Goal: Task Accomplishment & Management: Complete application form

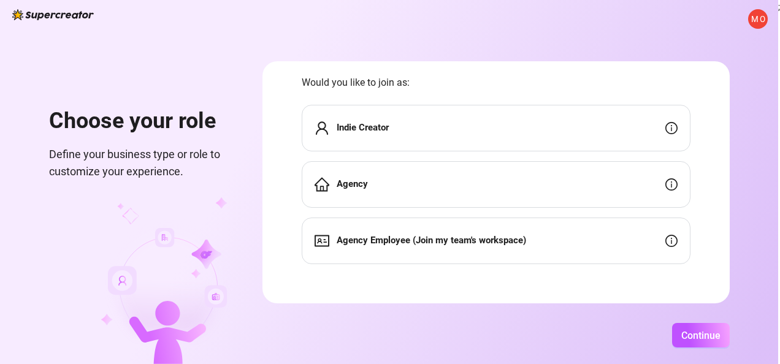
click at [548, 238] on div "Agency Employee (Join my team's workspace)" at bounding box center [496, 241] width 389 height 47
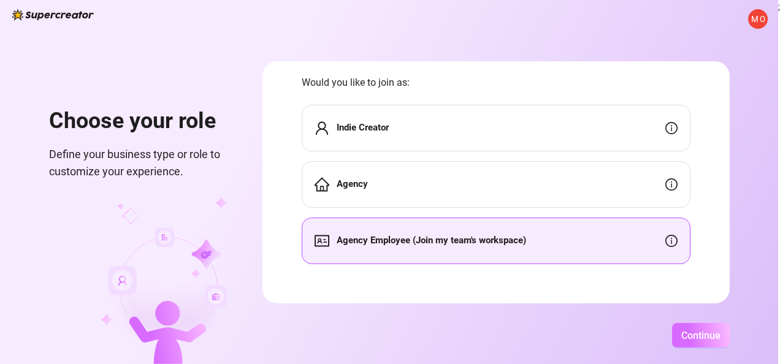
click at [701, 335] on span "Continue" at bounding box center [700, 336] width 39 height 12
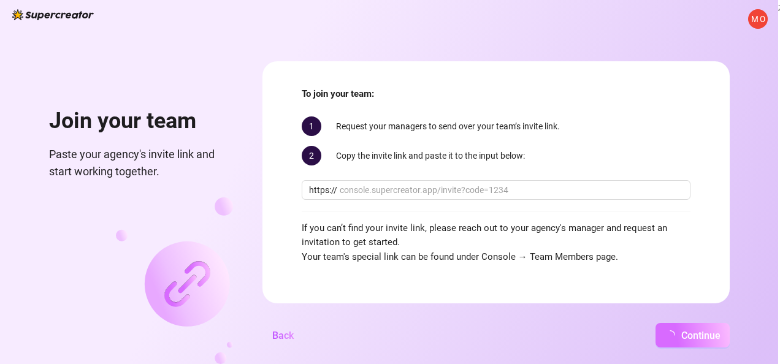
scroll to position [13, 0]
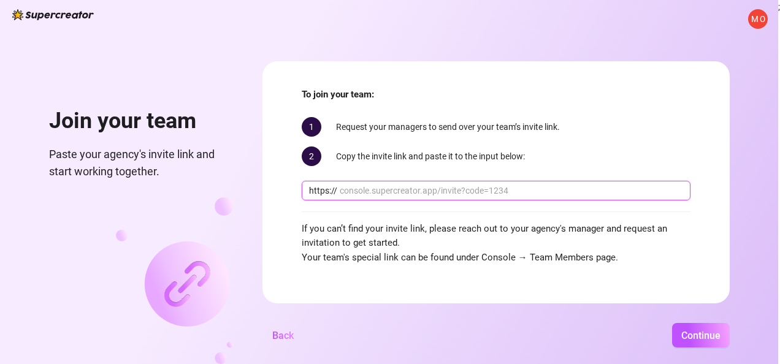
click at [405, 191] on input "text" at bounding box center [511, 190] width 343 height 13
paste input "[DOMAIN_NAME][URL][PERSON_NAME]"
type input "[DOMAIN_NAME][URL][PERSON_NAME]"
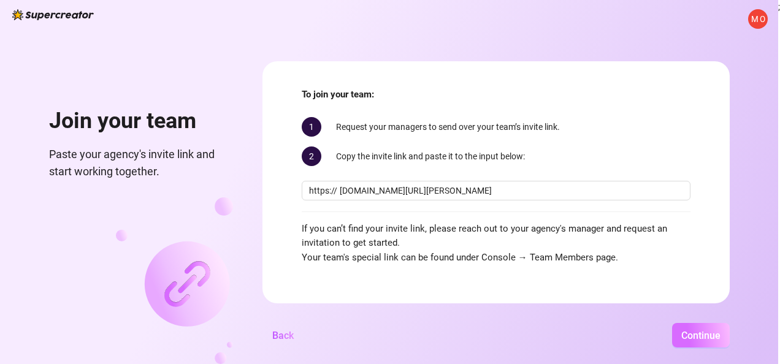
click at [696, 333] on span "Continue" at bounding box center [700, 336] width 39 height 12
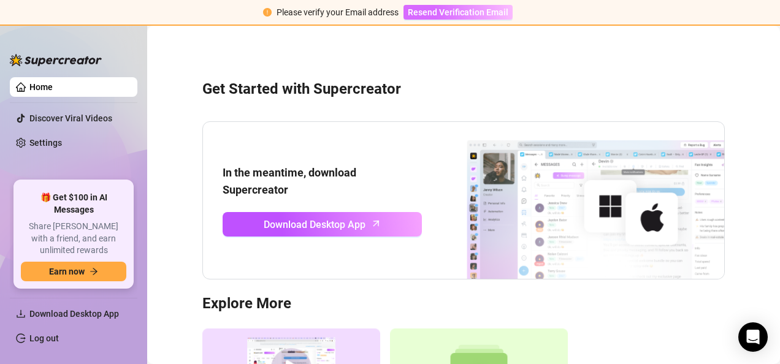
click at [441, 11] on span "Resend Verification Email" at bounding box center [458, 12] width 101 height 10
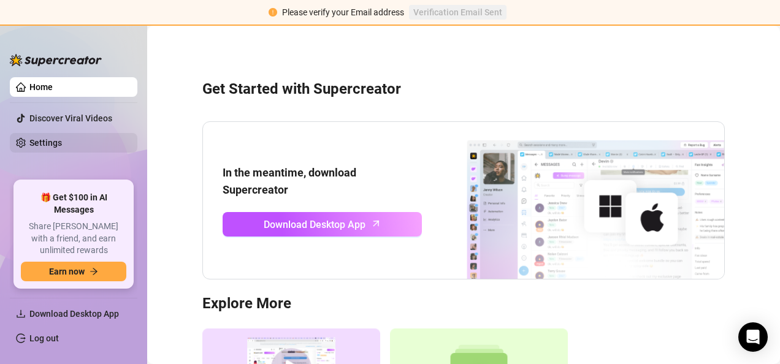
click at [55, 146] on link "Settings" at bounding box center [45, 143] width 32 height 10
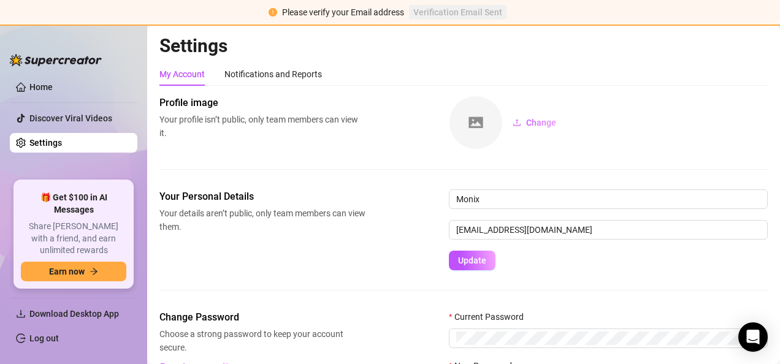
click at [73, 28] on aside "Home Discover Viral Videos Settings 🎁 Get $100 in AI Messages Share Izzy with a…" at bounding box center [73, 195] width 147 height 340
drag, startPoint x: 478, startPoint y: 233, endPoint x: 436, endPoint y: 234, distance: 41.7
click at [436, 234] on div "Your Personal Details Your details aren’t public, only team members can view th…" at bounding box center [463, 229] width 608 height 81
type input "[EMAIL_ADDRESS][DOMAIN_NAME]"
click at [463, 254] on button "Update" at bounding box center [472, 261] width 47 height 20
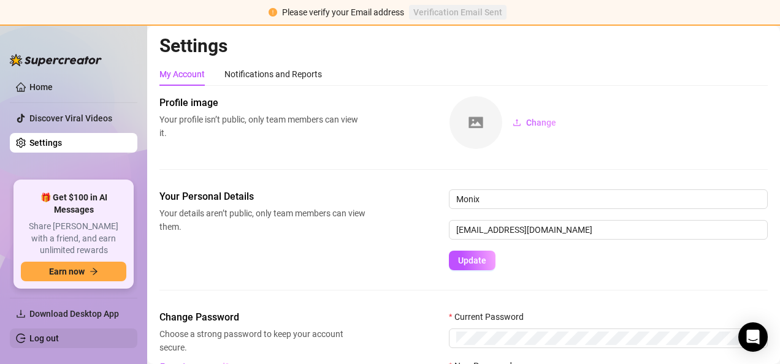
click at [42, 337] on link "Log out" at bounding box center [43, 338] width 29 height 10
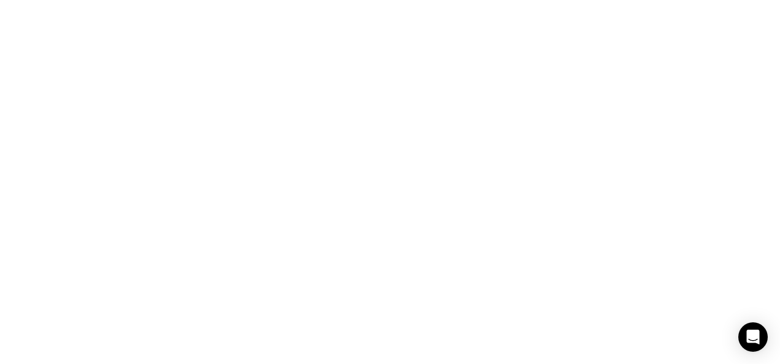
click at [42, 0] on html at bounding box center [390, 0] width 780 height 0
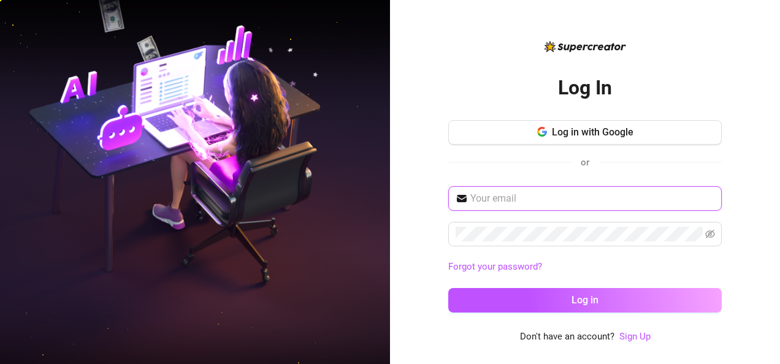
click at [549, 197] on input "text" at bounding box center [592, 198] width 244 height 15
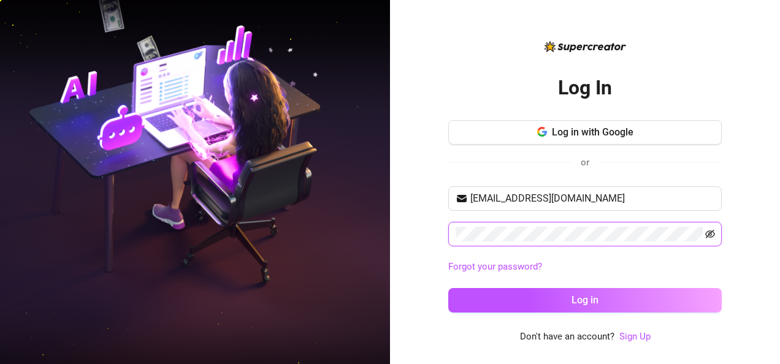
click at [705, 232] on icon "eye-invisible" at bounding box center [710, 234] width 10 height 9
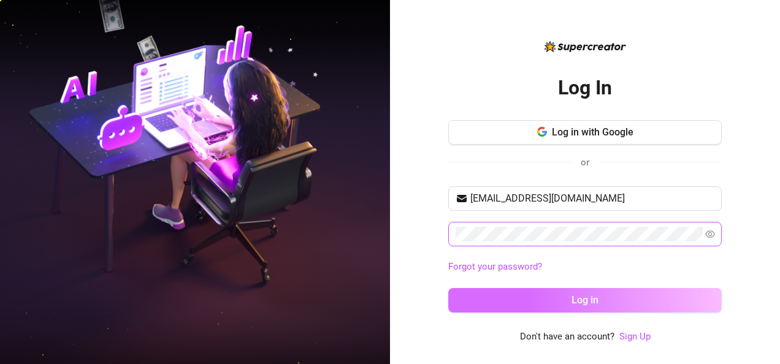
click at [658, 297] on button "Log in" at bounding box center [584, 300] width 273 height 25
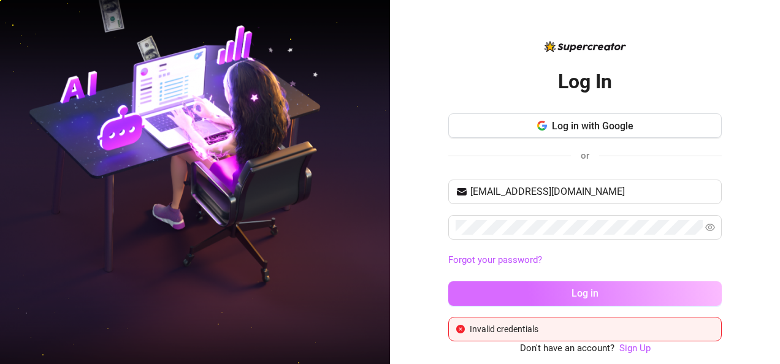
click at [701, 295] on button "Log in" at bounding box center [584, 293] width 273 height 25
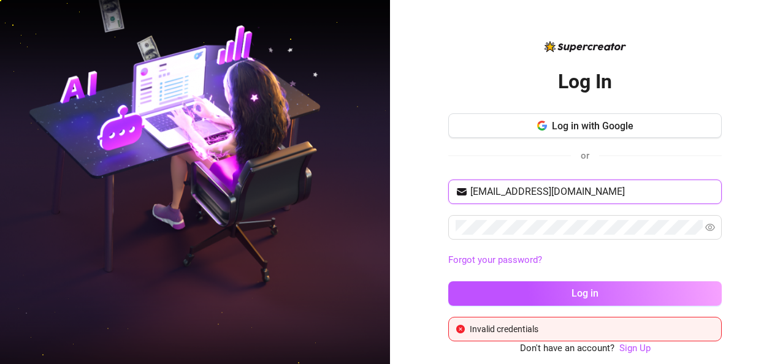
click at [619, 194] on input "mncsbrdyn@gmail.com" at bounding box center [592, 192] width 244 height 15
drag, startPoint x: 619, startPoint y: 194, endPoint x: 447, endPoint y: 215, distance: 172.3
click at [448, 215] on div "mncsbrdyn@gmail.com Forgot your password? Log in" at bounding box center [584, 248] width 273 height 137
drag, startPoint x: 598, startPoint y: 192, endPoint x: 487, endPoint y: 181, distance: 110.9
click at [487, 181] on span "mncsbrdyn@gmail.com" at bounding box center [584, 192] width 273 height 25
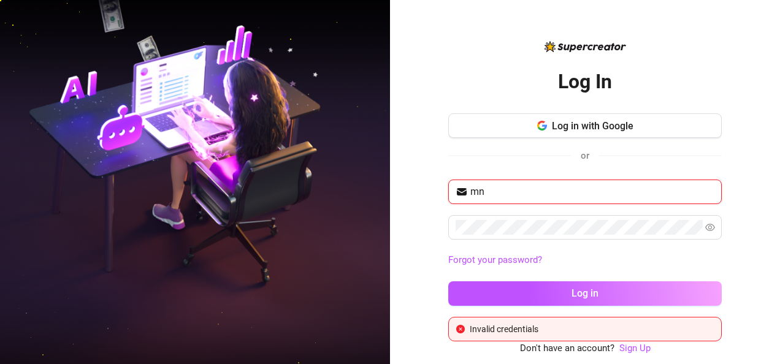
type input "m"
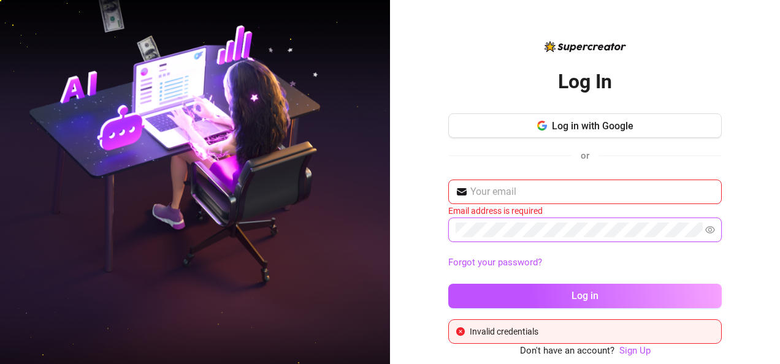
click at [411, 216] on div "Log In Log in with Google or Email address is required Forgot your password? Lo…" at bounding box center [585, 182] width 390 height 364
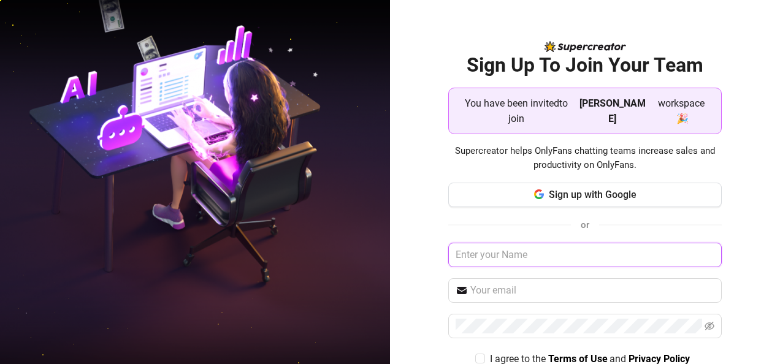
click at [512, 246] on input "text" at bounding box center [585, 255] width 274 height 25
type input "Monix"
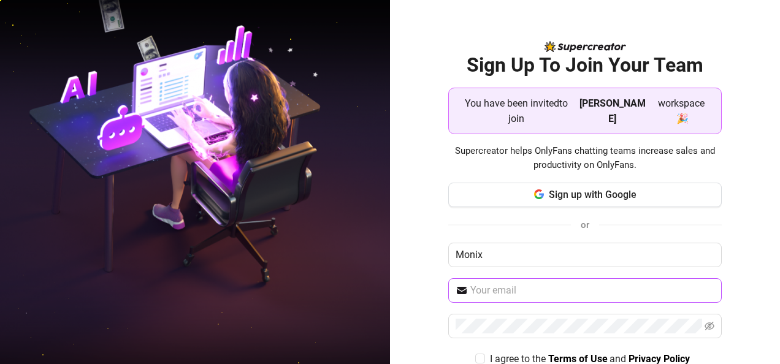
click at [511, 278] on span at bounding box center [585, 290] width 274 height 25
click at [511, 283] on input "text" at bounding box center [592, 290] width 245 height 15
type input "[EMAIL_ADDRESS][DOMAIN_NAME]"
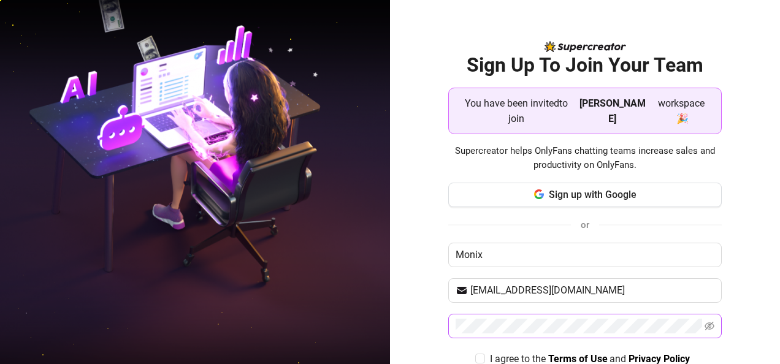
click at [517, 316] on span at bounding box center [585, 326] width 274 height 25
click at [734, 266] on div "Sign Up To Join Your Team You have been invited to join brian workspace 🎉 Super…" at bounding box center [585, 182] width 390 height 364
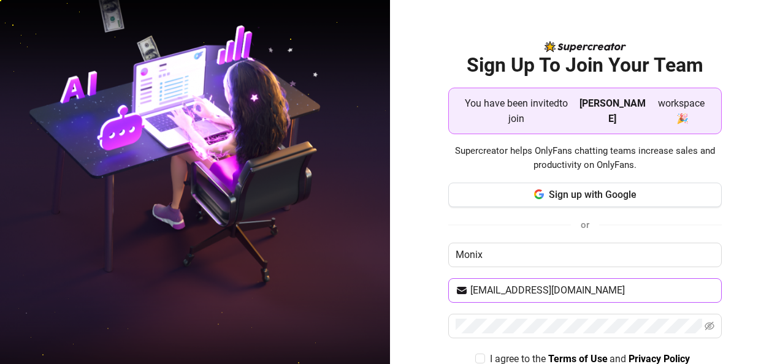
scroll to position [48, 0]
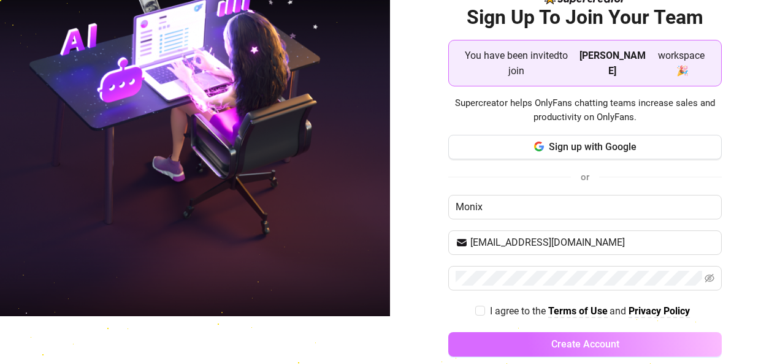
click at [647, 332] on button "Create Account" at bounding box center [585, 344] width 274 height 25
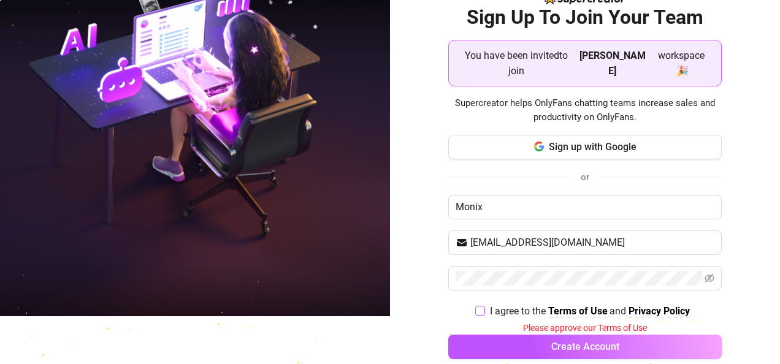
click at [476, 306] on input "I agree to the Terms of Use and Privacy Policy" at bounding box center [479, 310] width 9 height 9
checkbox input "true"
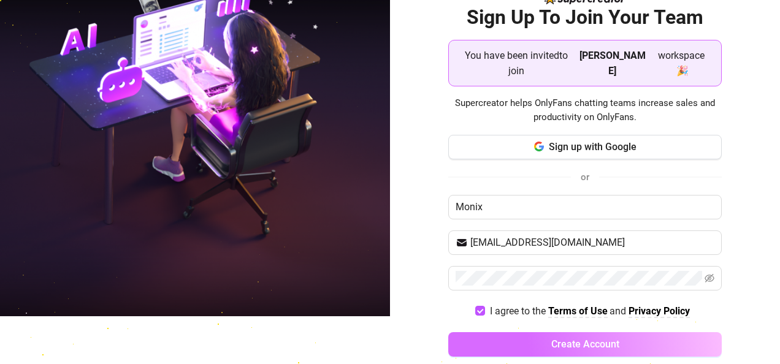
click at [532, 332] on button "Create Account" at bounding box center [585, 344] width 274 height 25
